Goal: Task Accomplishment & Management: Complete application form

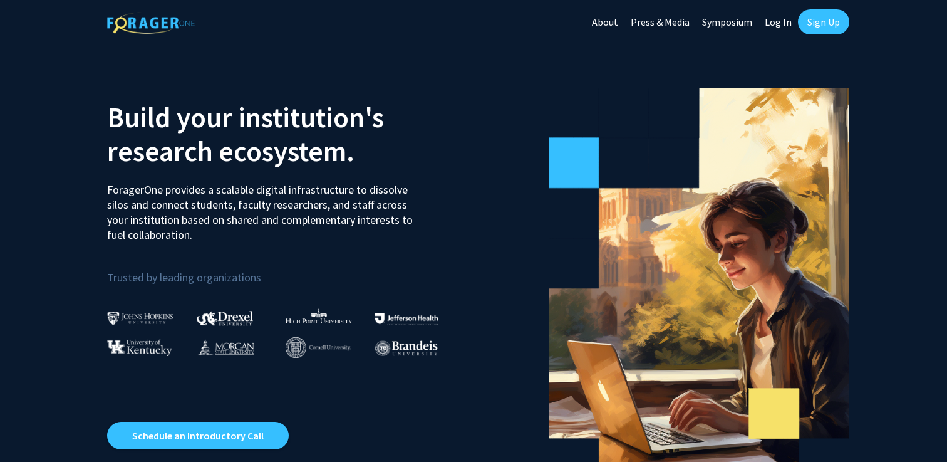
click at [815, 20] on link "Sign Up" at bounding box center [823, 21] width 51 height 25
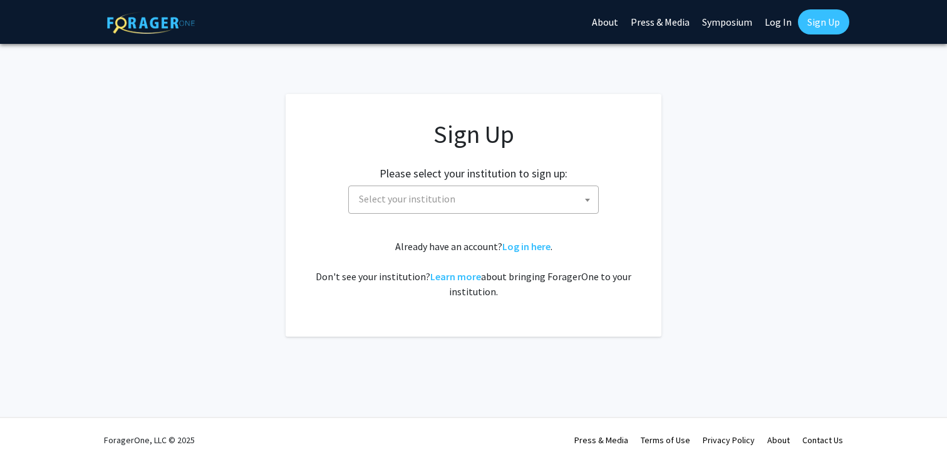
click at [549, 199] on span "Select your institution" at bounding box center [476, 199] width 244 height 26
type input "miss"
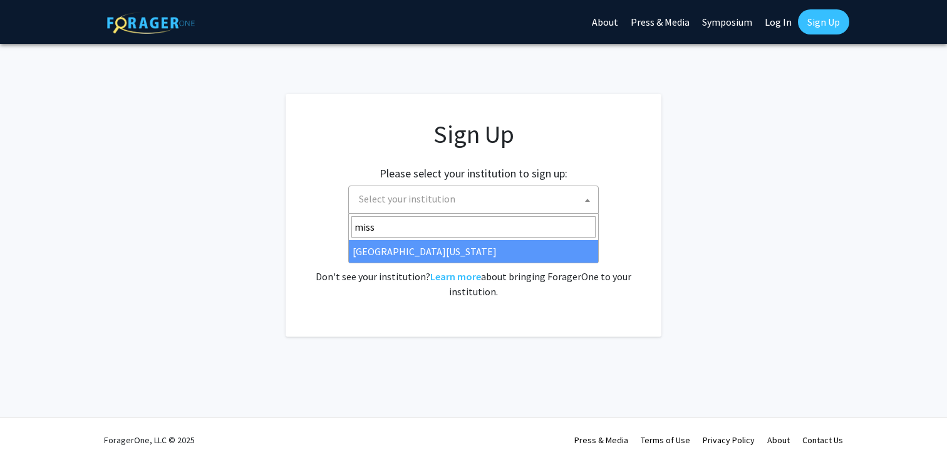
select select "33"
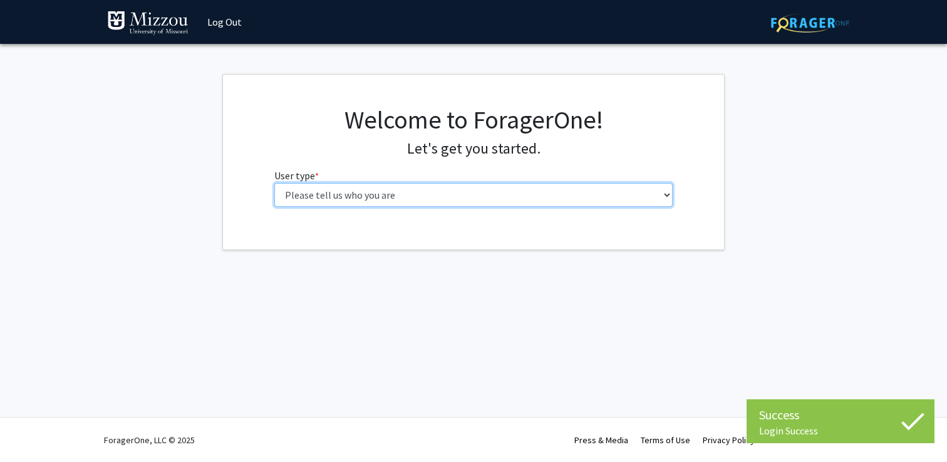
click at [516, 198] on select "Please tell us who you are Undergraduate Student Master's Student Doctoral Cand…" at bounding box center [473, 195] width 399 height 24
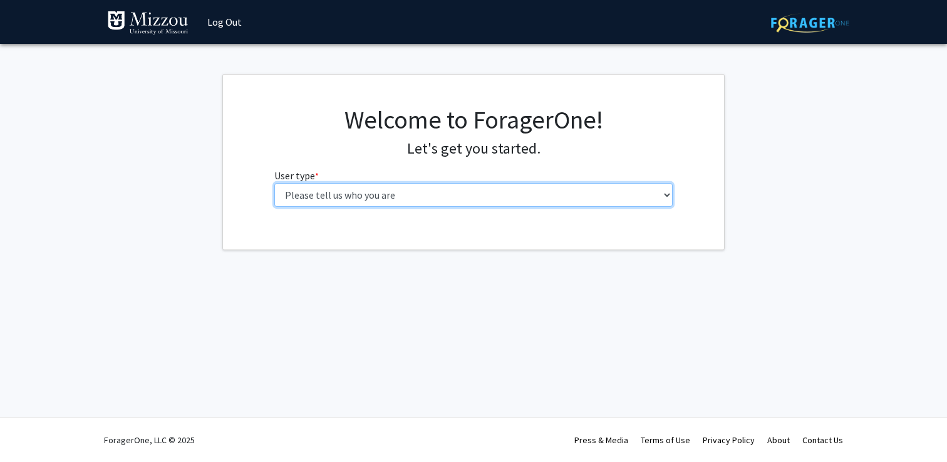
select select "1: undergrad"
click at [274, 183] on select "Please tell us who you are Undergraduate Student Master's Student Doctoral Cand…" at bounding box center [473, 195] width 399 height 24
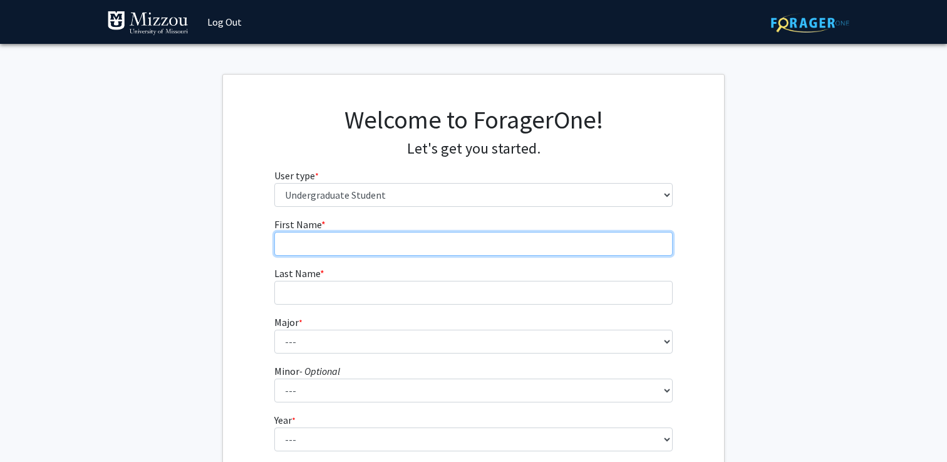
click at [499, 242] on input "First Name * required" at bounding box center [473, 244] width 399 height 24
type input "Arthur"
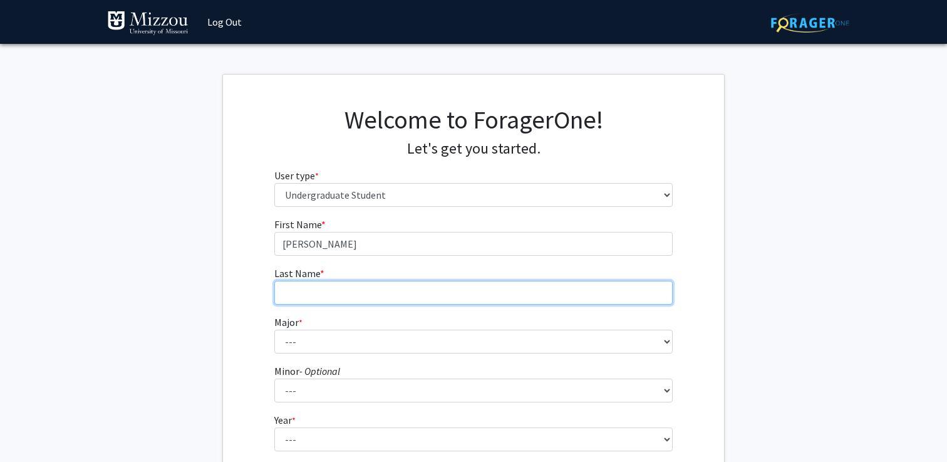
click at [437, 301] on input "Last Name * required" at bounding box center [473, 293] width 399 height 24
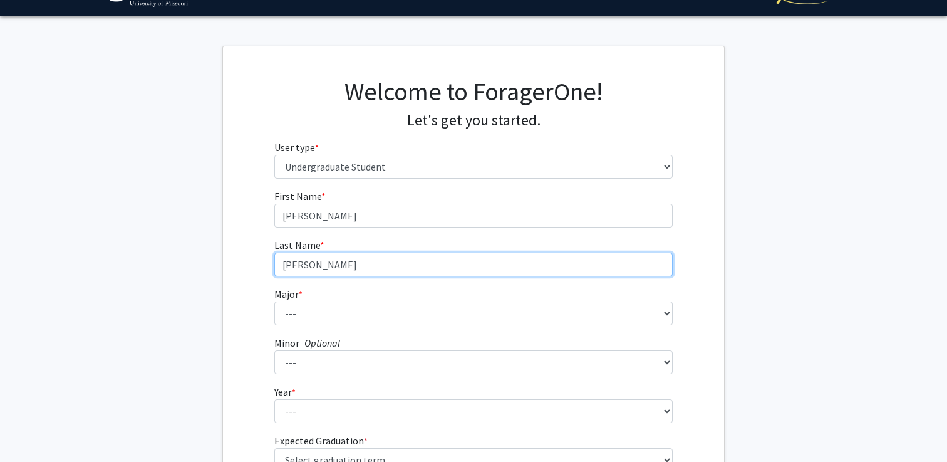
scroll to position [49, 0]
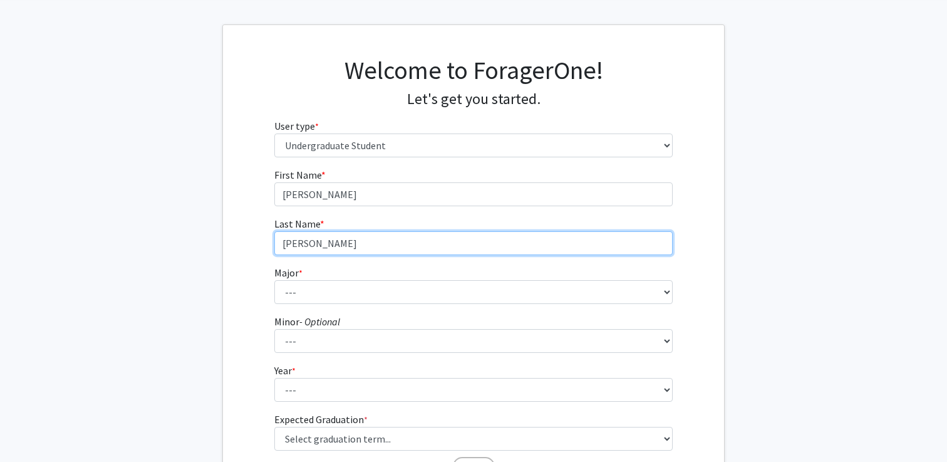
type input "Matteotti"
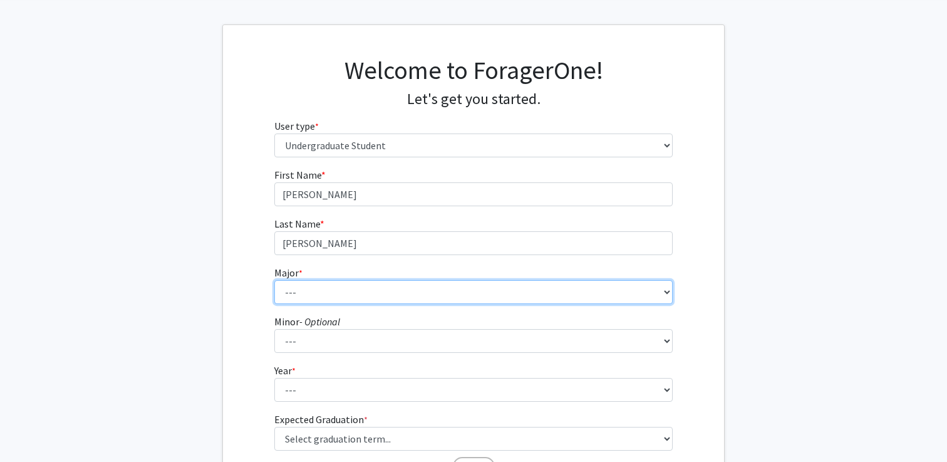
click at [413, 292] on select "--- Agribusiness Management Agricultural Education Agricultural Education: Comm…" at bounding box center [473, 292] width 399 height 24
select select "33: 2531"
click at [274, 280] on select "--- Agribusiness Management Agricultural Education Agricultural Education: Comm…" at bounding box center [473, 292] width 399 height 24
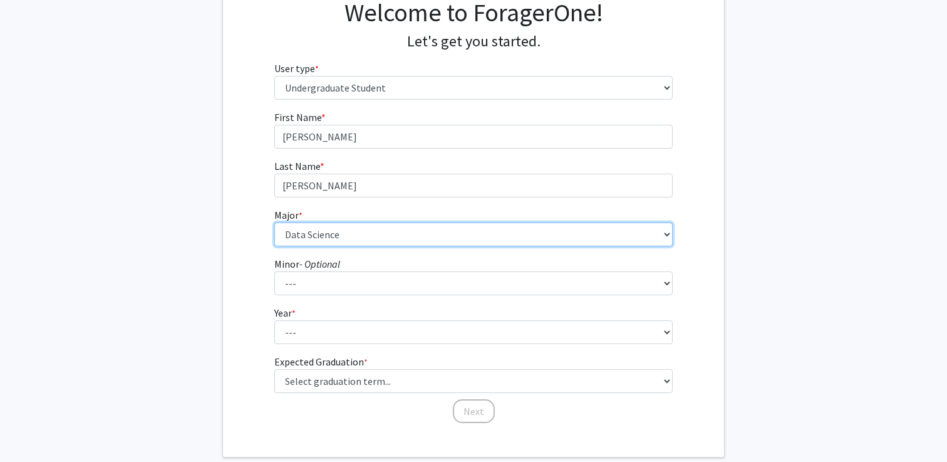
scroll to position [123, 0]
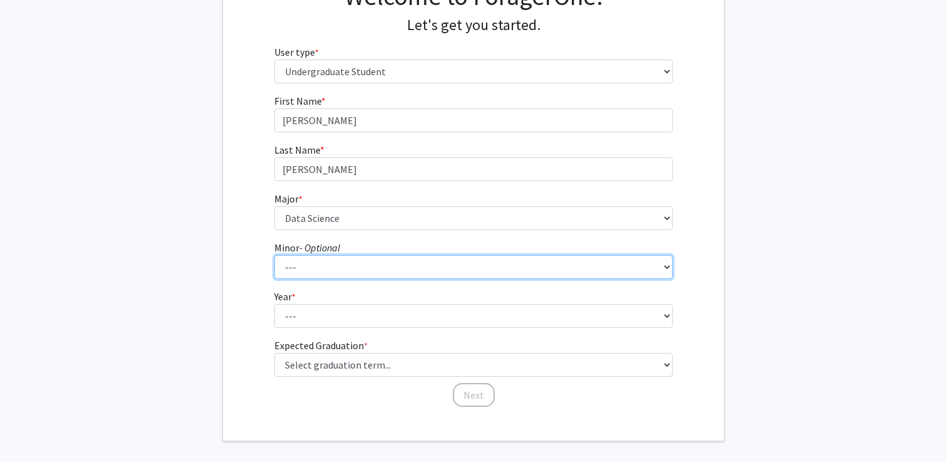
click at [402, 269] on select "--- Accountancy Aerospace Engineering Aerospace Studies Agribusiness Management…" at bounding box center [473, 267] width 399 height 24
select select "96: 2052"
click at [274, 255] on select "--- Accountancy Aerospace Engineering Aerospace Studies Agribusiness Management…" at bounding box center [473, 267] width 399 height 24
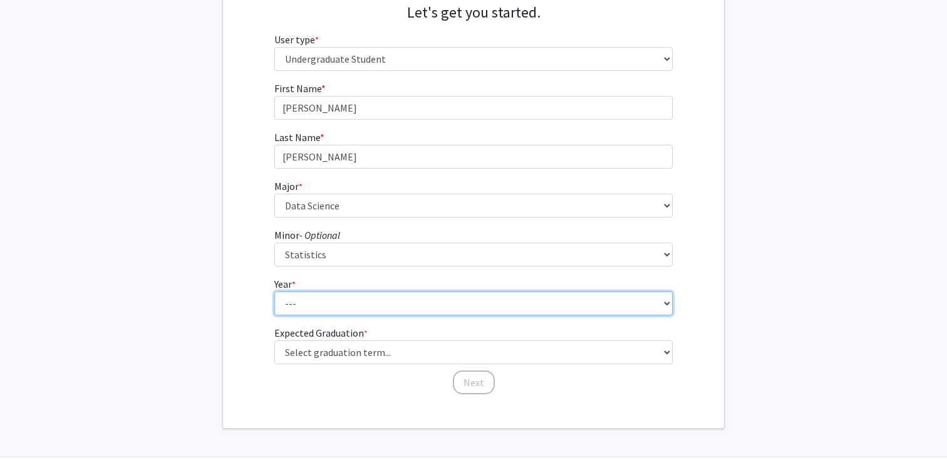
click at [398, 304] on select "--- First-year Sophomore Junior Senior Postbaccalaureate Certificate" at bounding box center [473, 303] width 399 height 24
select select "2: sophomore"
click at [274, 291] on select "--- First-year Sophomore Junior Senior Postbaccalaureate Certificate" at bounding box center [473, 303] width 399 height 24
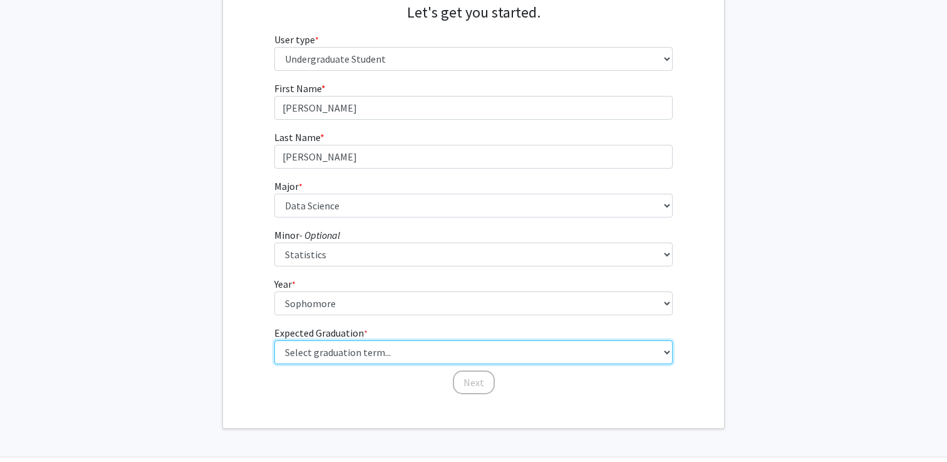
click at [402, 350] on select "Select graduation term... Spring 2025 Summer 2025 Fall 2025 Winter 2025 Spring …" at bounding box center [473, 352] width 399 height 24
select select "13: spring_2028"
click at [274, 340] on select "Select graduation term... Spring 2025 Summer 2025 Fall 2025 Winter 2025 Spring …" at bounding box center [473, 352] width 399 height 24
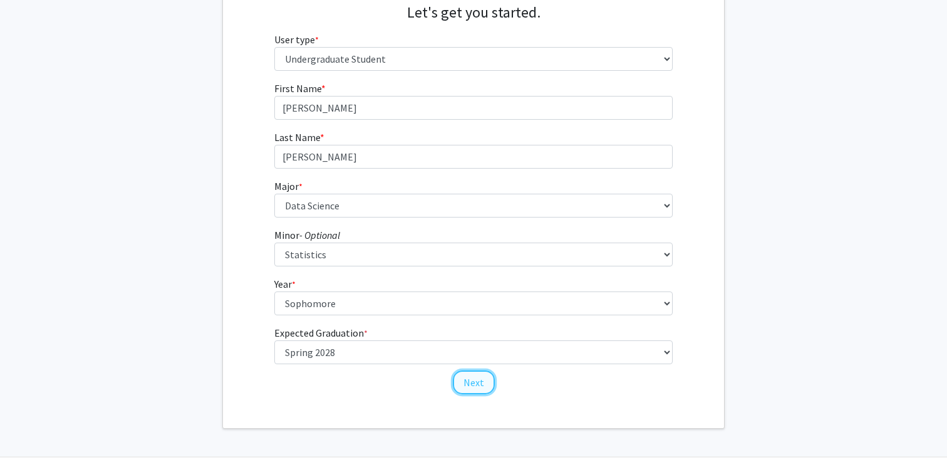
click at [470, 384] on button "Next" at bounding box center [474, 382] width 42 height 24
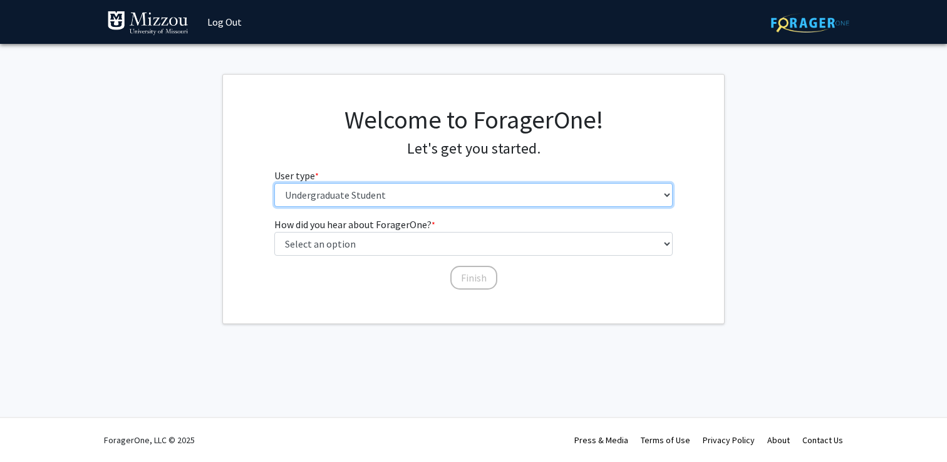
click at [433, 192] on select "Please tell us who you are Undergraduate Student Master's Student Doctoral Cand…" at bounding box center [473, 195] width 399 height 24
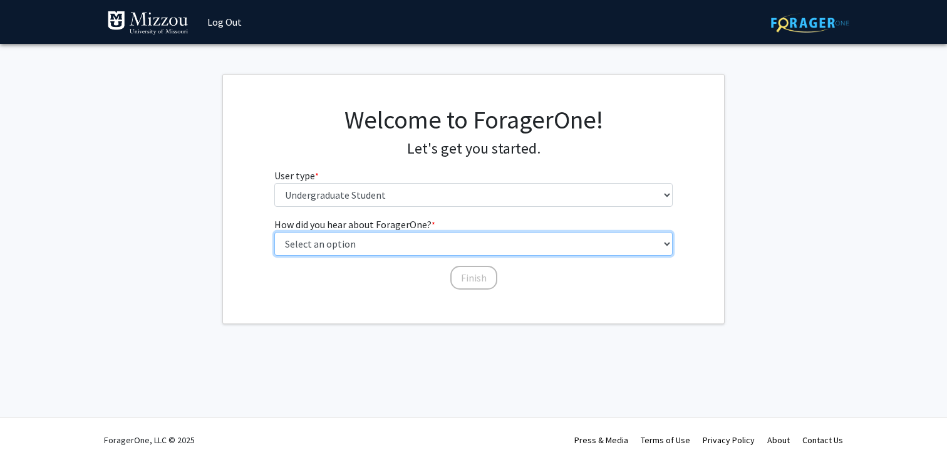
click at [555, 247] on select "Select an option Peer/student recommendation Faculty/staff recommendation Unive…" at bounding box center [473, 244] width 399 height 24
select select "2: faculty_recommendation"
click at [274, 232] on select "Select an option Peer/student recommendation Faculty/staff recommendation Unive…" at bounding box center [473, 244] width 399 height 24
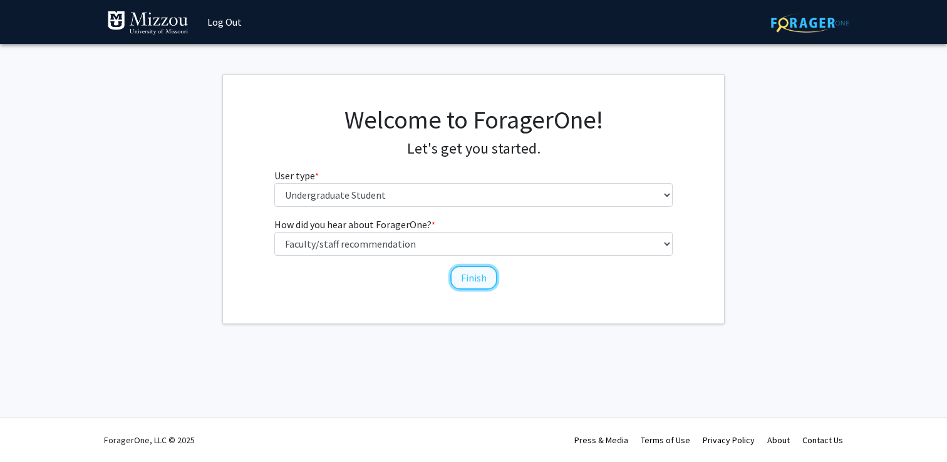
click at [490, 280] on button "Finish" at bounding box center [473, 278] width 47 height 24
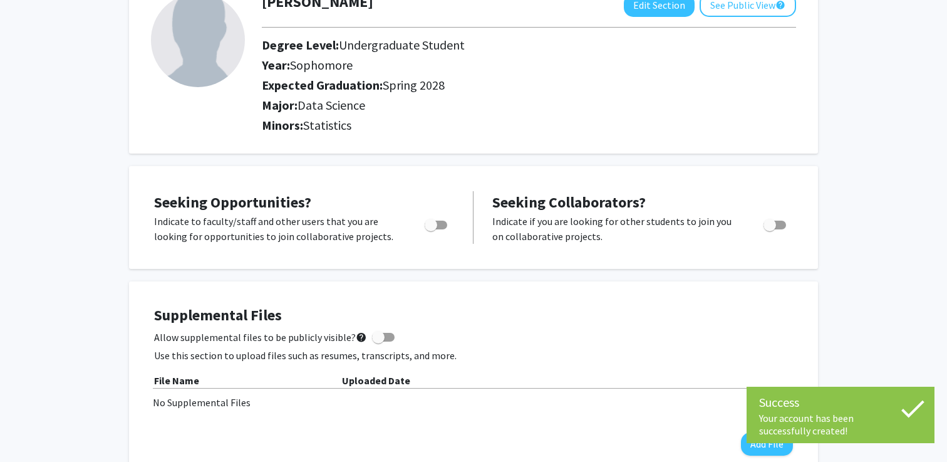
scroll to position [103, 0]
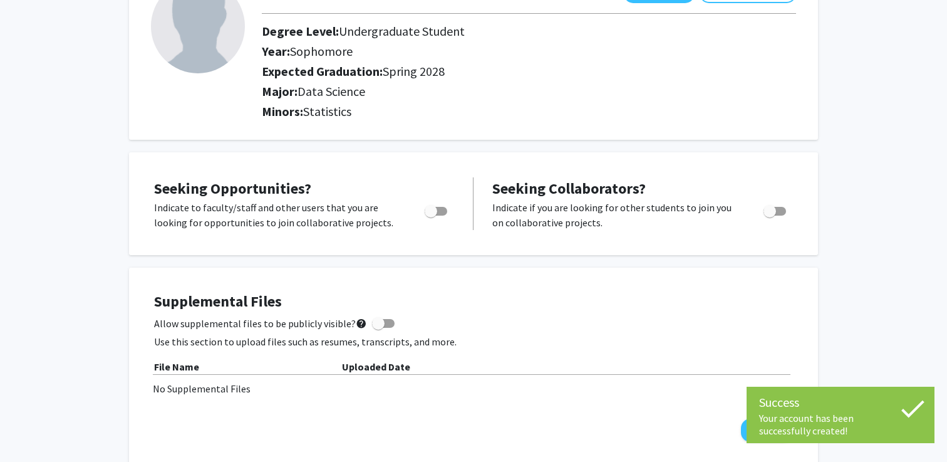
click at [437, 209] on span "Toggle" at bounding box center [436, 211] width 23 height 9
click at [431, 215] on input "Are you actively seeking opportunities?" at bounding box center [430, 215] width 1 height 1
checkbox input "true"
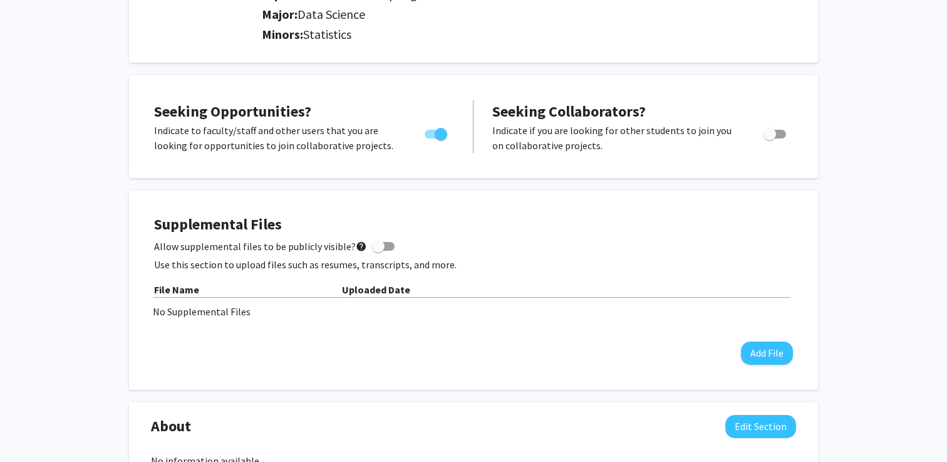
scroll to position [0, 0]
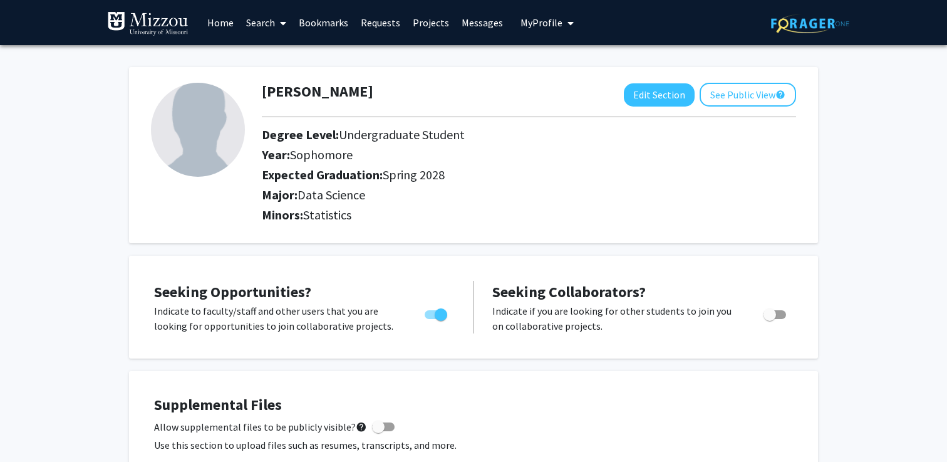
click at [424, 21] on link "Projects" at bounding box center [431, 23] width 49 height 44
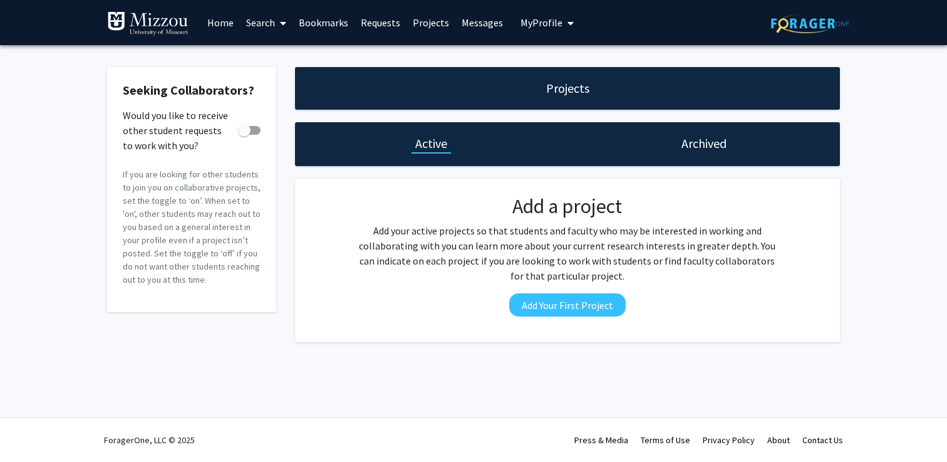
click at [383, 22] on link "Requests" at bounding box center [381, 23] width 52 height 44
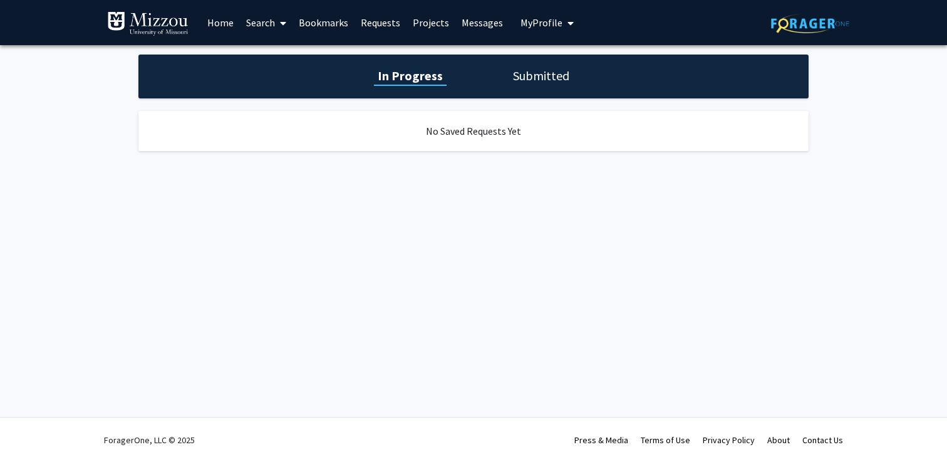
click at [341, 22] on link "Bookmarks" at bounding box center [324, 23] width 62 height 44
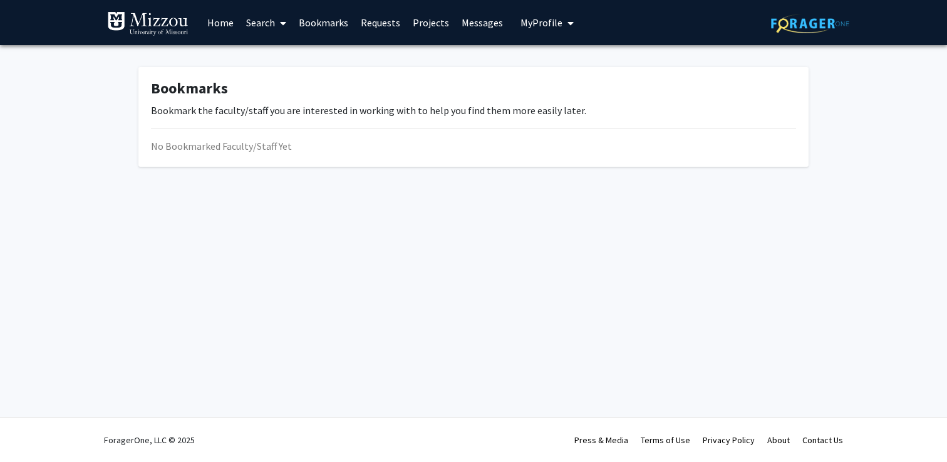
click at [220, 23] on link "Home" at bounding box center [220, 23] width 39 height 44
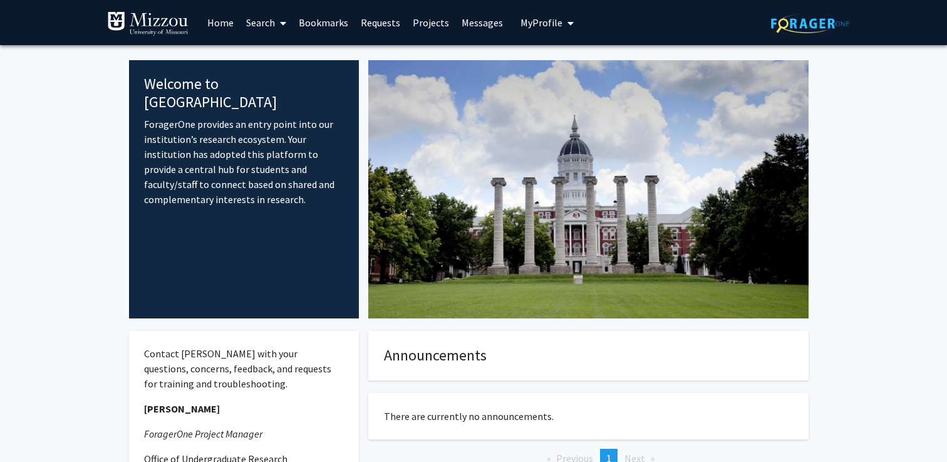
click at [256, 24] on link "Search" at bounding box center [266, 23] width 53 height 44
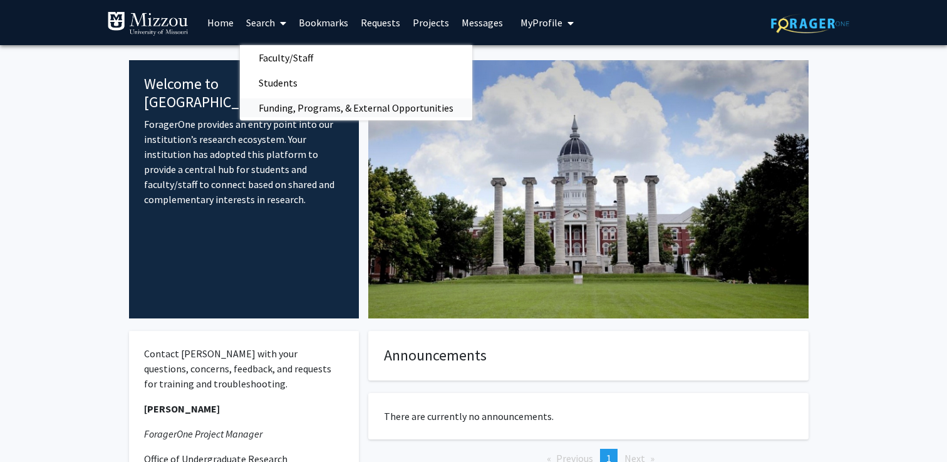
click at [297, 103] on span "Funding, Programs, & External Opportunities" at bounding box center [356, 107] width 232 height 25
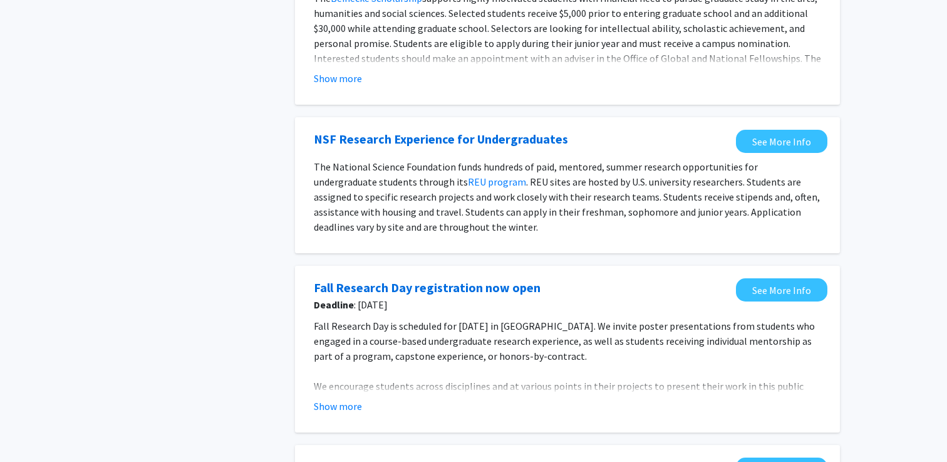
scroll to position [1019, 0]
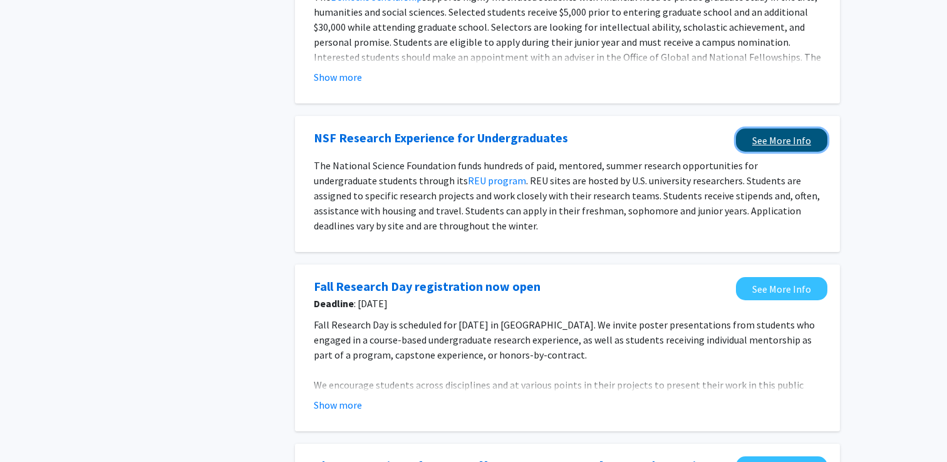
click at [752, 141] on link "See More Info" at bounding box center [781, 139] width 91 height 23
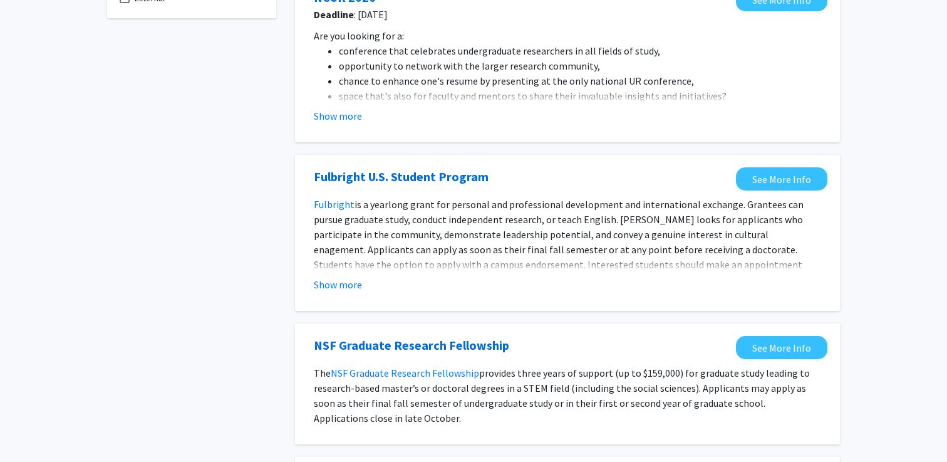
scroll to position [0, 0]
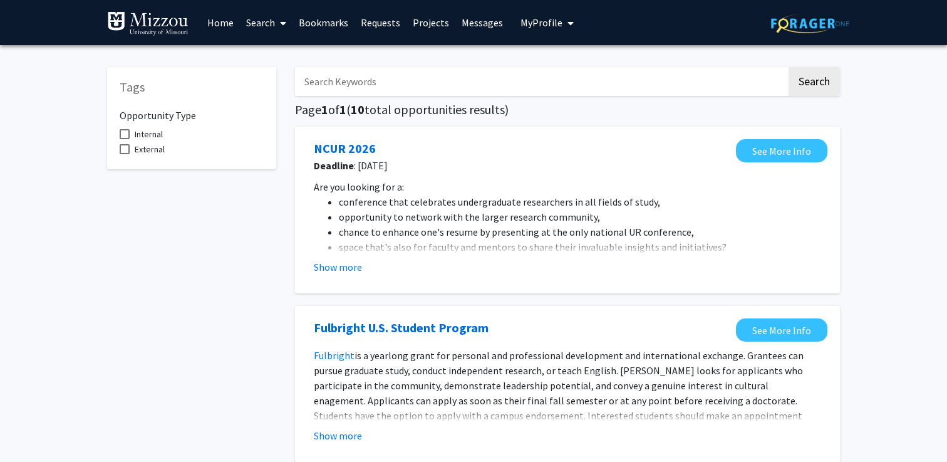
click at [219, 20] on link "Home" at bounding box center [220, 23] width 39 height 44
click at [141, 135] on span "Internal" at bounding box center [149, 134] width 28 height 15
click at [125, 139] on input "Internal" at bounding box center [124, 139] width 1 height 1
checkbox input "true"
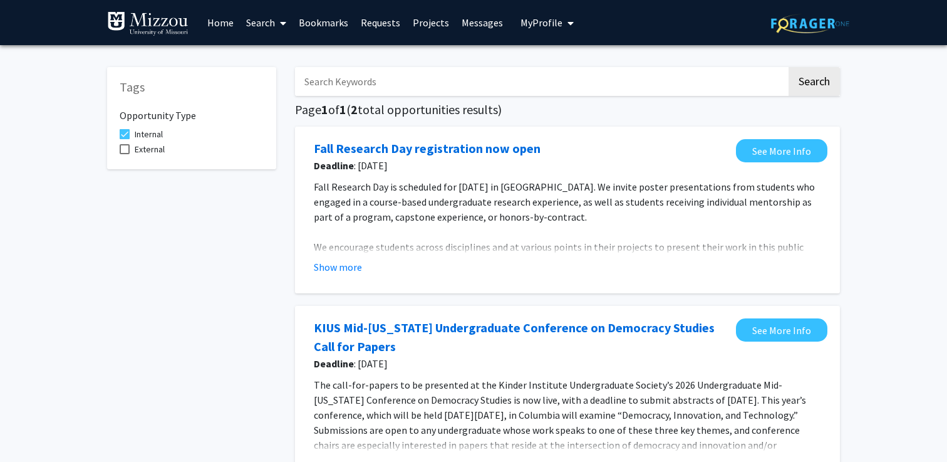
click at [222, 22] on link "Home" at bounding box center [220, 23] width 39 height 44
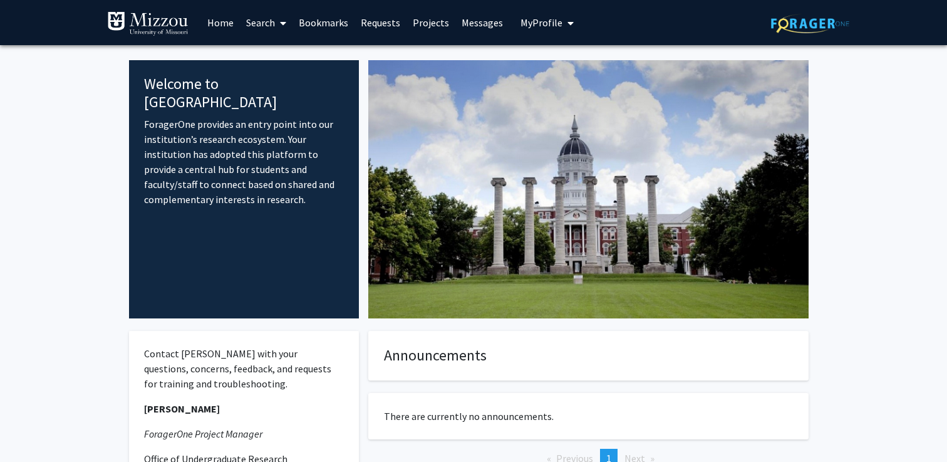
click at [554, 22] on span "My Profile" at bounding box center [542, 22] width 42 height 13
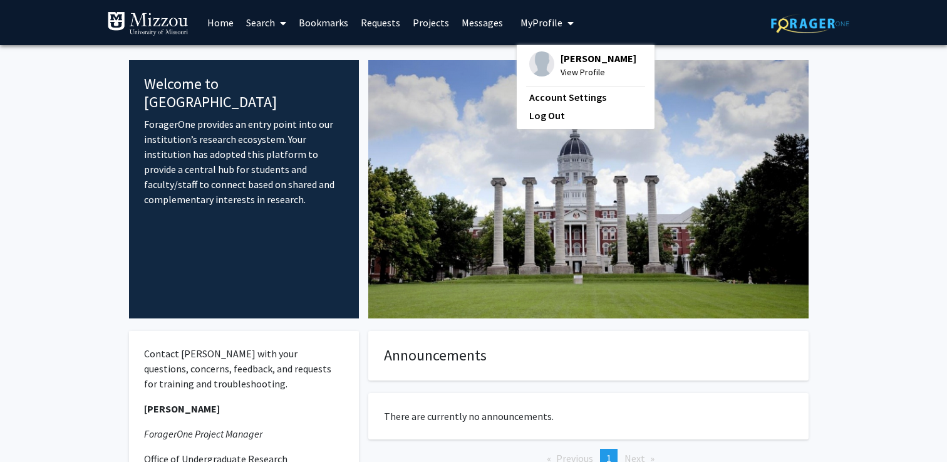
click at [576, 65] on span "View Profile" at bounding box center [599, 72] width 76 height 14
